Goal: Navigation & Orientation: Go to known website

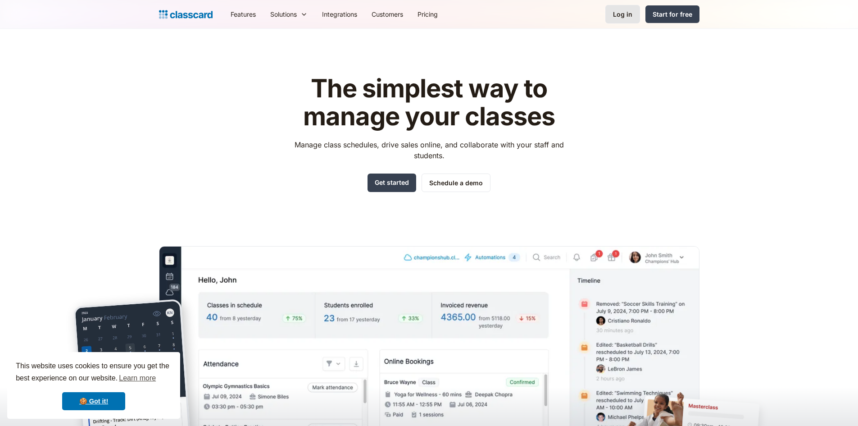
click at [635, 8] on link "Log in" at bounding box center [622, 14] width 35 height 18
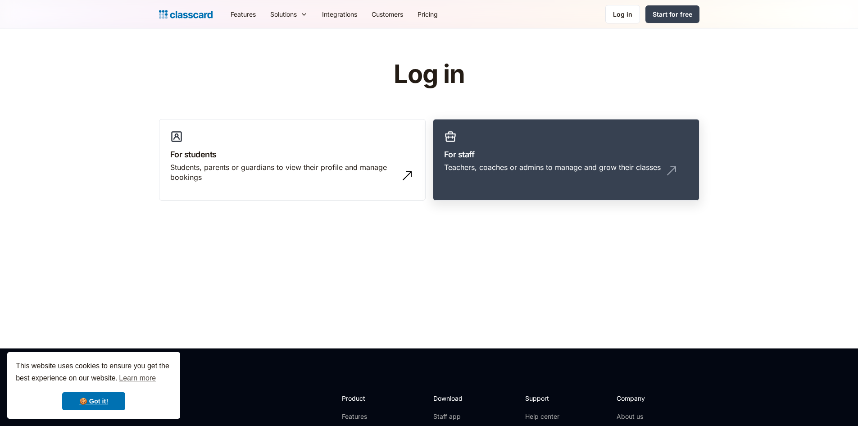
click at [518, 138] on link "For staff Teachers, coaches or admins to manage and grow their classes" at bounding box center [566, 160] width 267 height 82
